Goal: Information Seeking & Learning: Learn about a topic

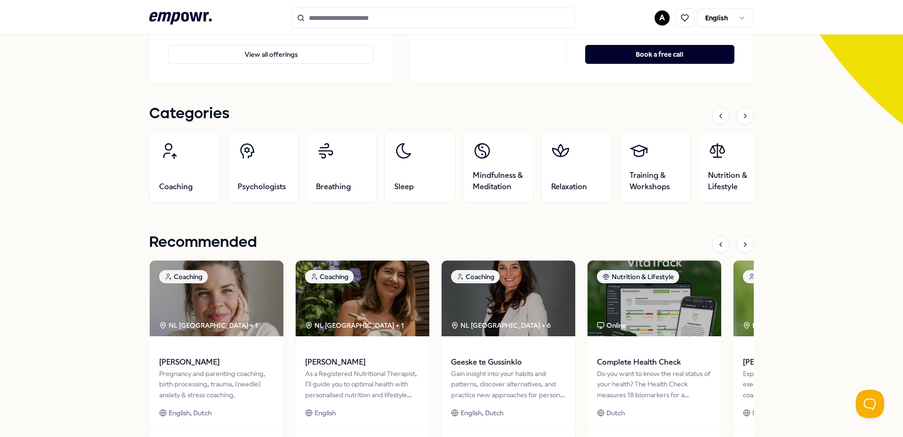
scroll to position [238, 0]
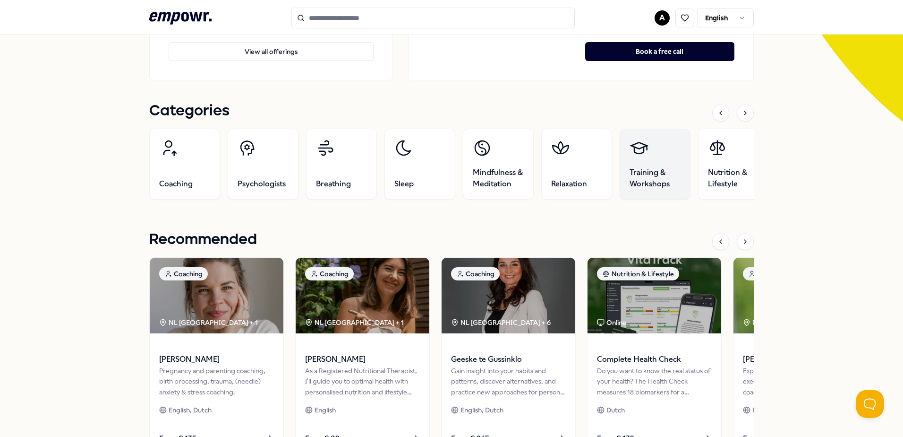
click at [637, 164] on link "Training & Workshops" at bounding box center [655, 164] width 71 height 71
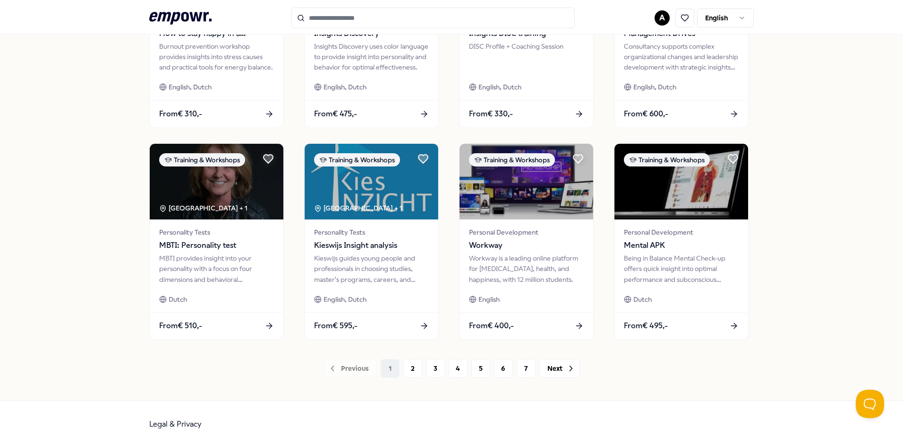
scroll to position [409, 0]
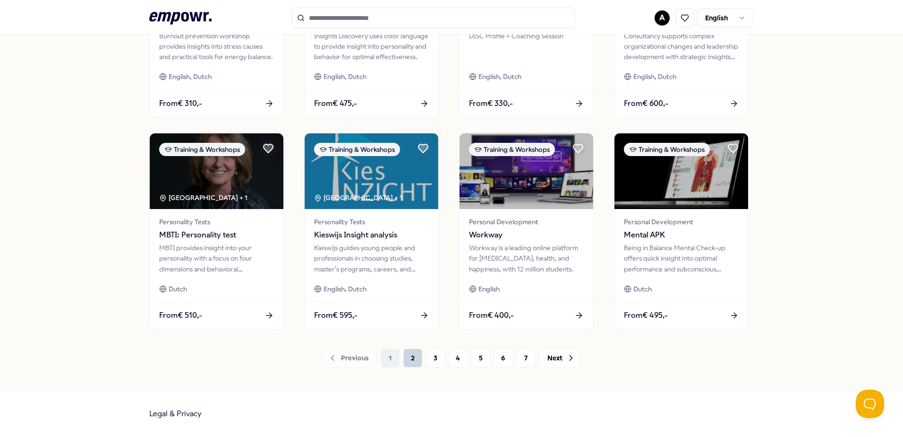
click at [404, 361] on button "2" at bounding box center [413, 357] width 19 height 19
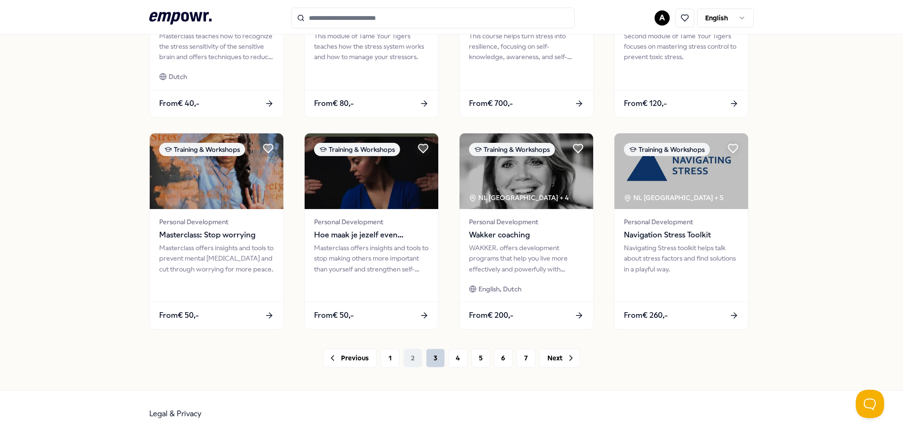
click at [430, 359] on button "3" at bounding box center [435, 357] width 19 height 19
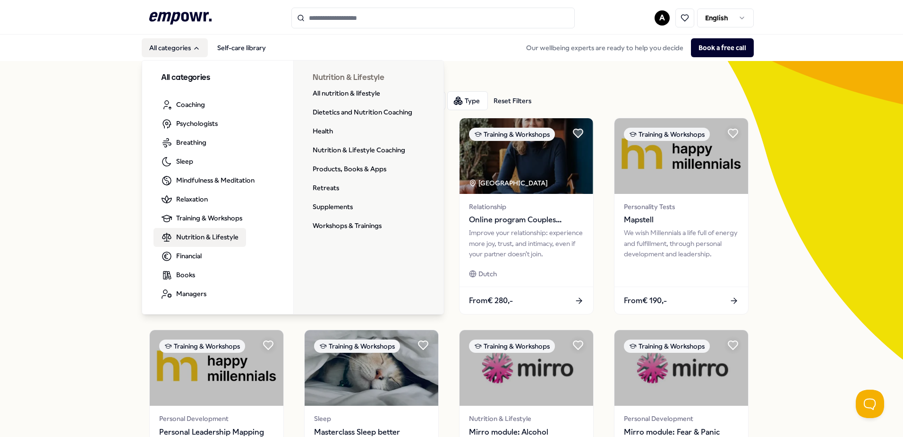
click at [198, 237] on span "Nutrition & Lifestyle" at bounding box center [207, 237] width 62 height 10
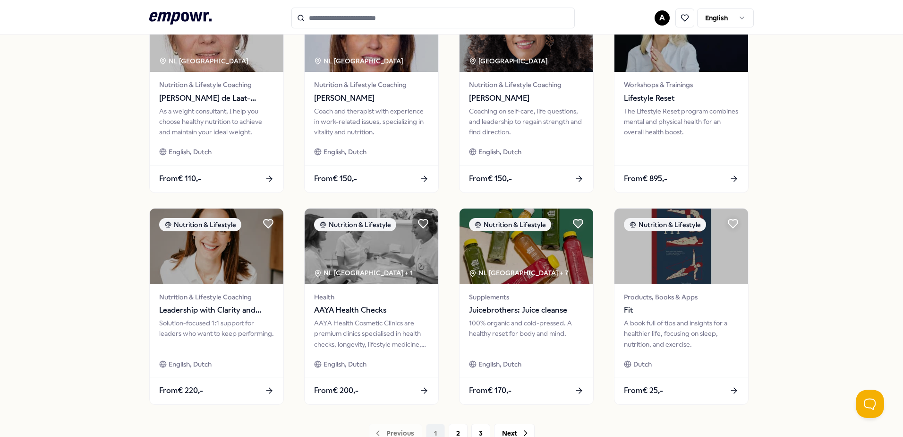
scroll to position [409, 0]
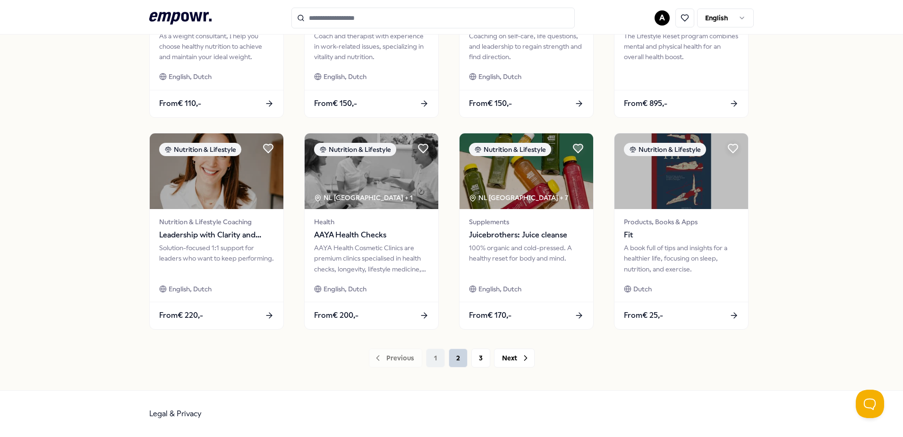
click at [453, 362] on button "2" at bounding box center [458, 357] width 19 height 19
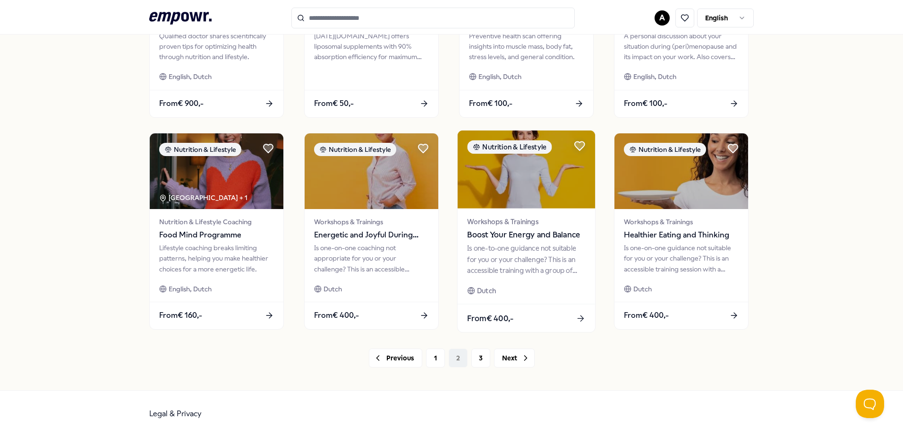
click at [528, 230] on span "Boost Your Energy and Balance" at bounding box center [526, 235] width 118 height 12
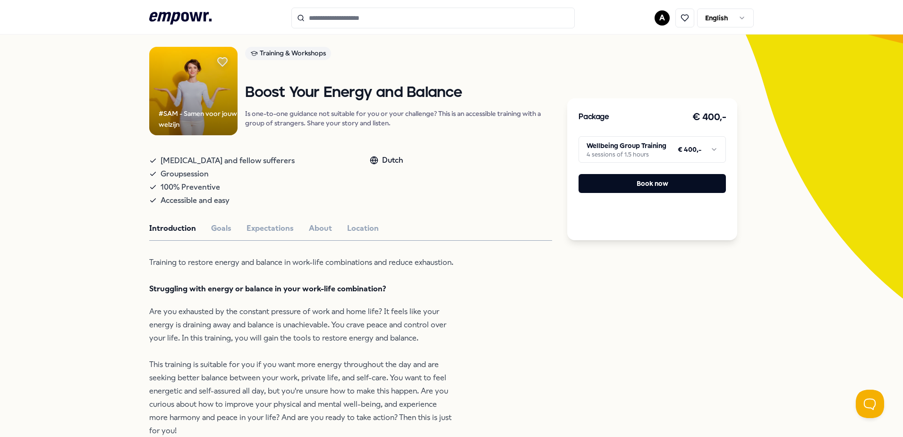
click at [176, 17] on icon at bounding box center [180, 18] width 62 height 12
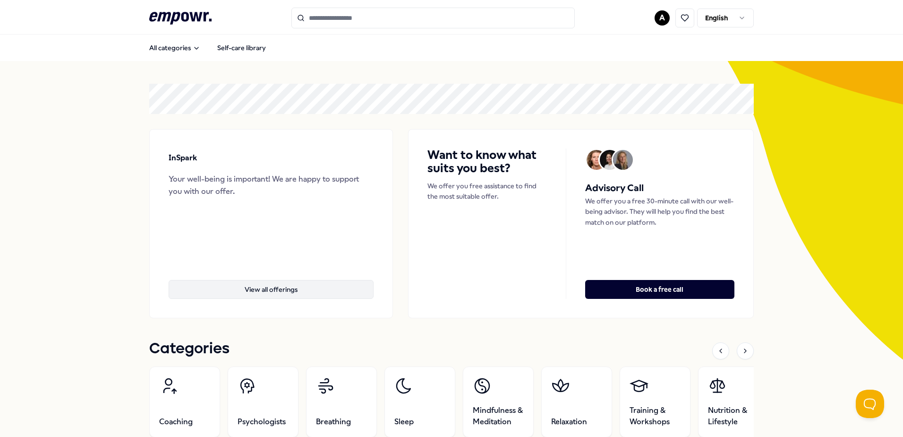
click at [271, 292] on button "View all offerings" at bounding box center [271, 289] width 205 height 19
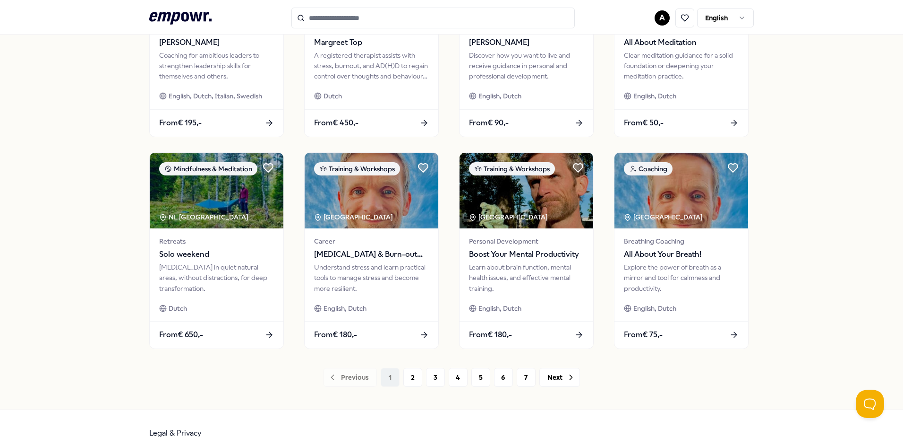
scroll to position [402, 0]
